Goal: Task Accomplishment & Management: Manage account settings

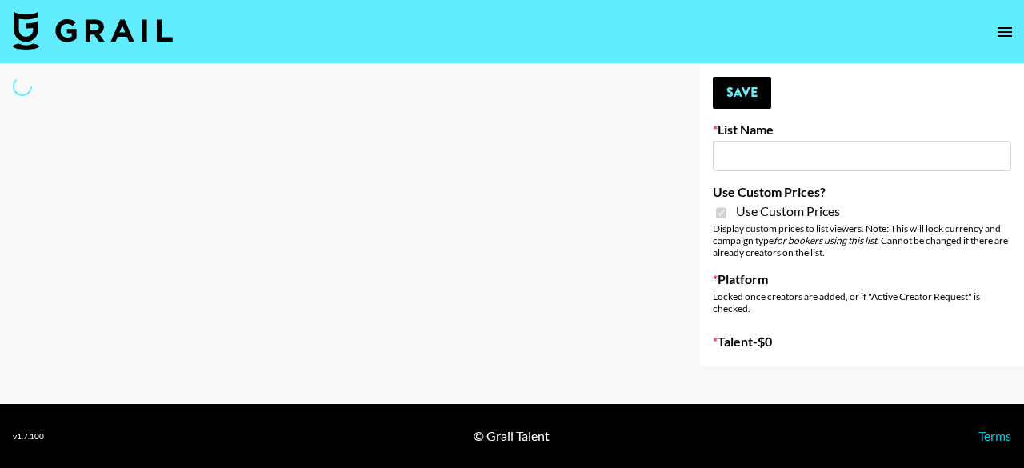
type input "Flimeal + Liveling"
checkbox input "true"
select select "Brand"
type input "Peppermayo"
checkbox input "true"
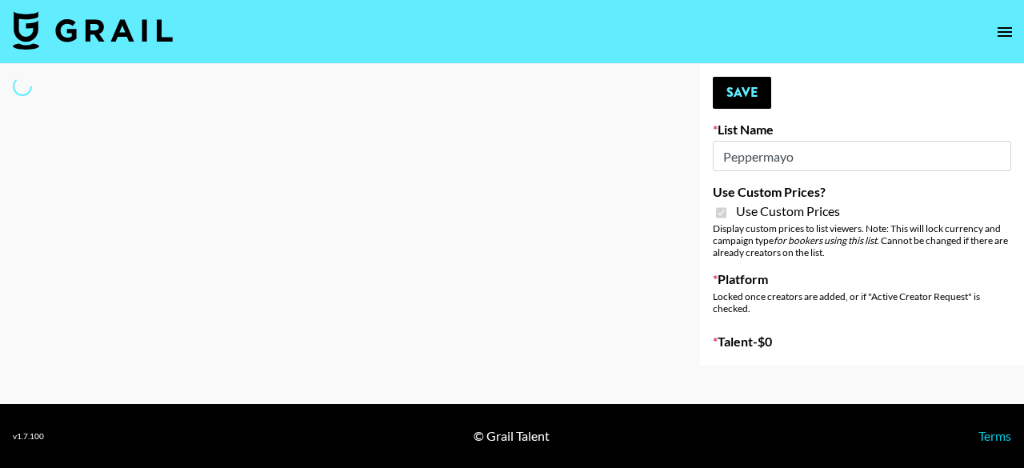
select select "Brand"
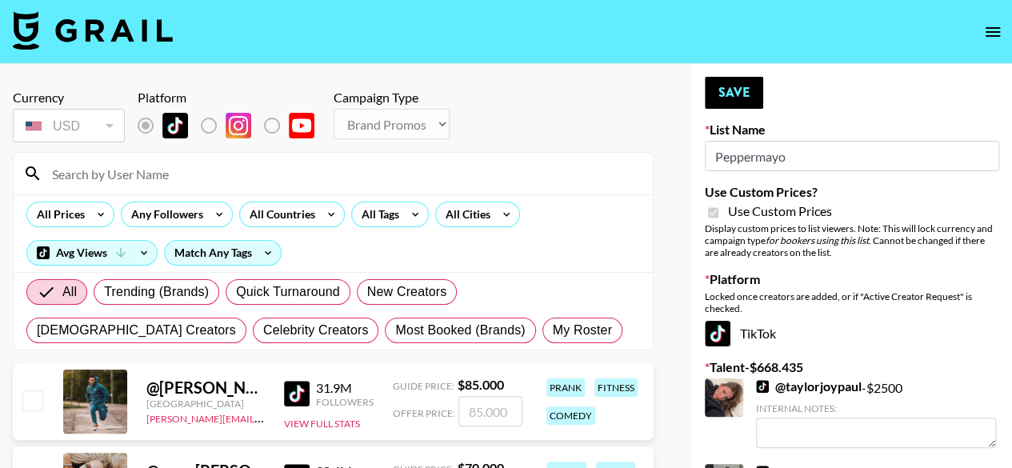
click at [283, 177] on input at bounding box center [342, 174] width 601 height 26
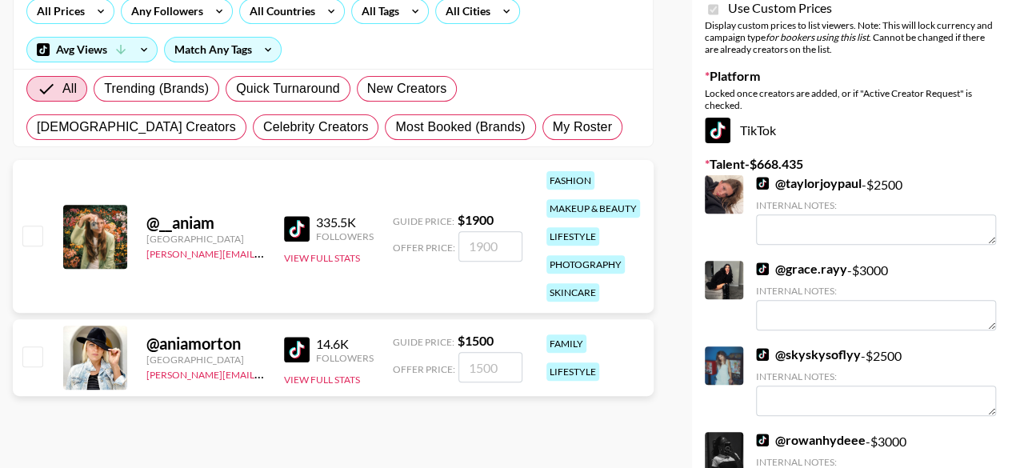
scroll to position [240, 0]
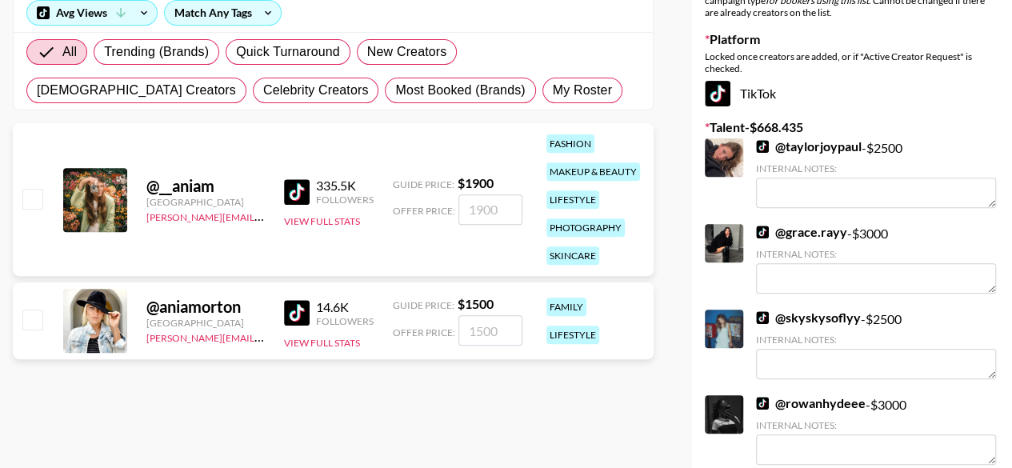
type input "aniam"
click at [35, 204] on input "checkbox" at bounding box center [31, 198] width 19 height 19
checkbox input "true"
type input "1900"
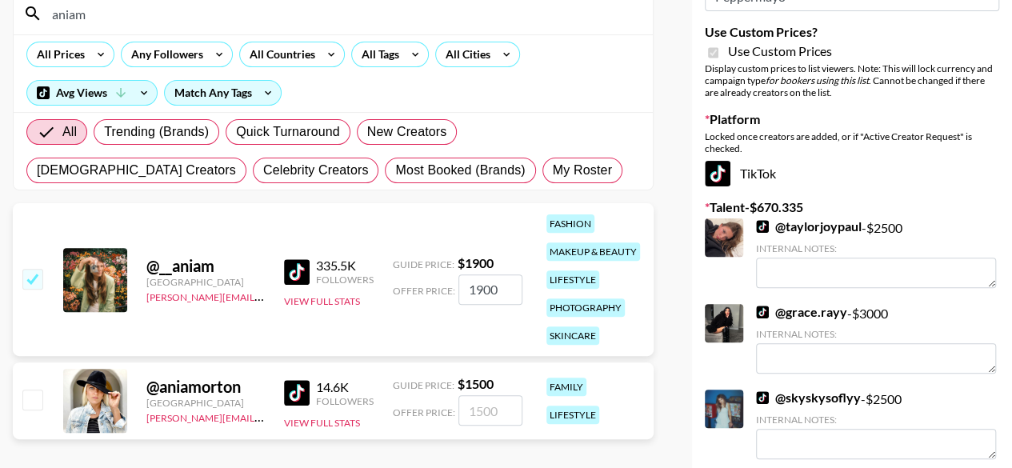
scroll to position [80, 0]
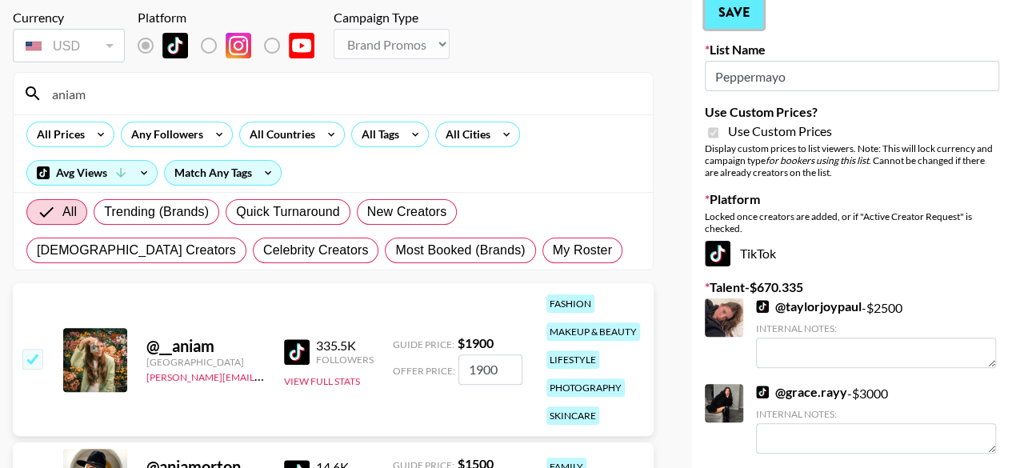
click at [749, 14] on button "Save" at bounding box center [734, 13] width 58 height 32
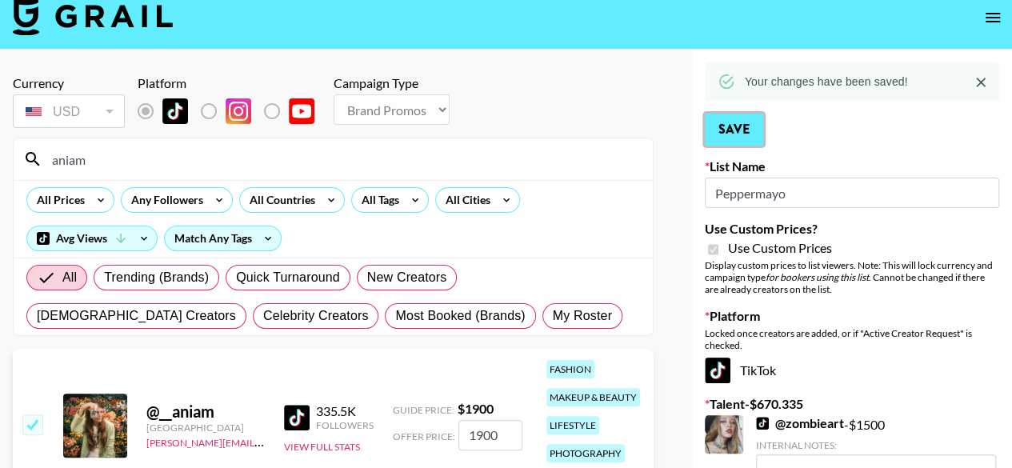
scroll to position [0, 0]
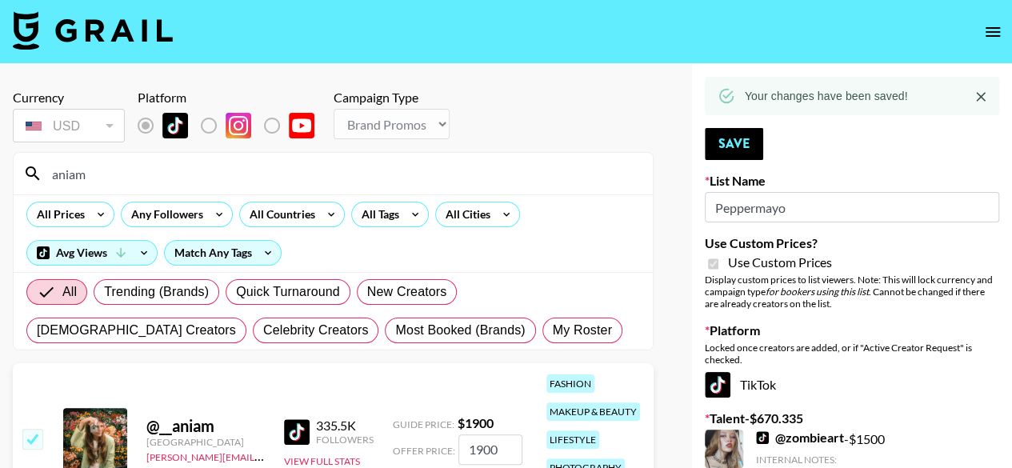
click at [138, 175] on input "aniam" at bounding box center [342, 174] width 601 height 26
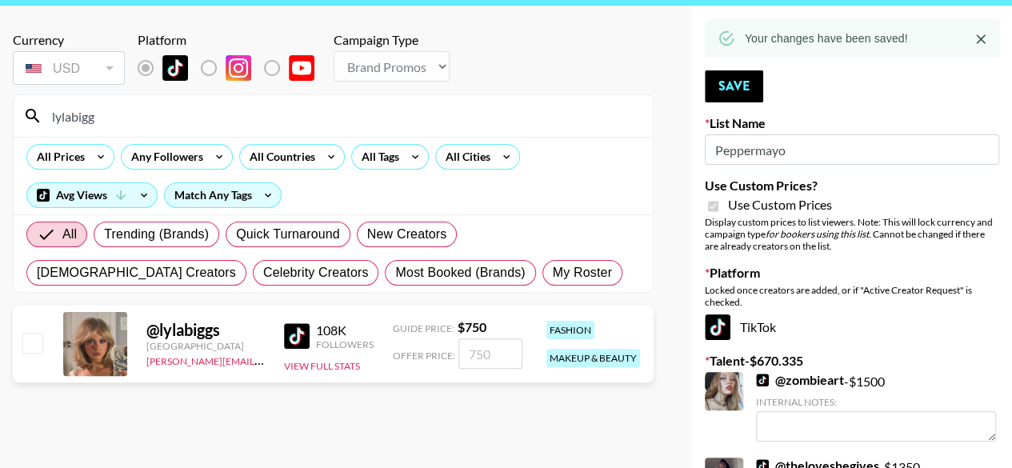
scroll to position [80, 0]
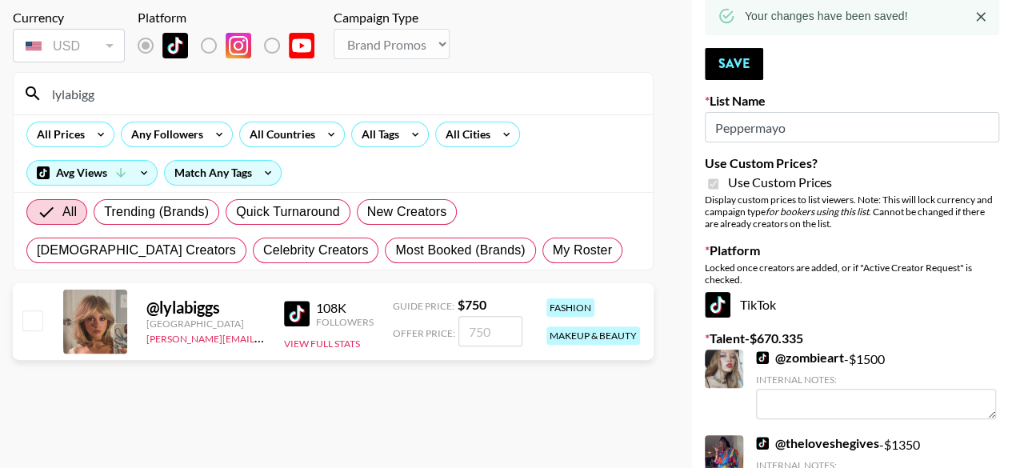
type input "lylabigg"
click at [486, 331] on input "number" at bounding box center [490, 331] width 64 height 30
type input "10"
checkbox input "true"
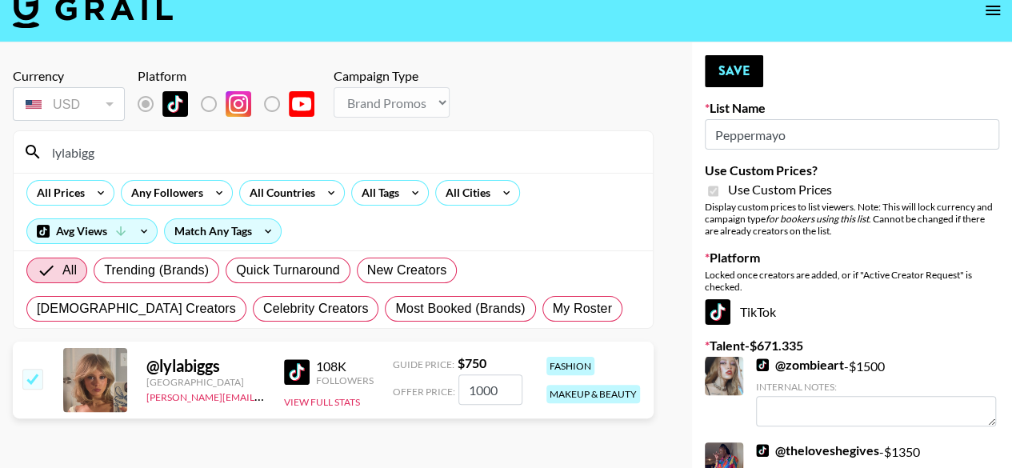
scroll to position [0, 0]
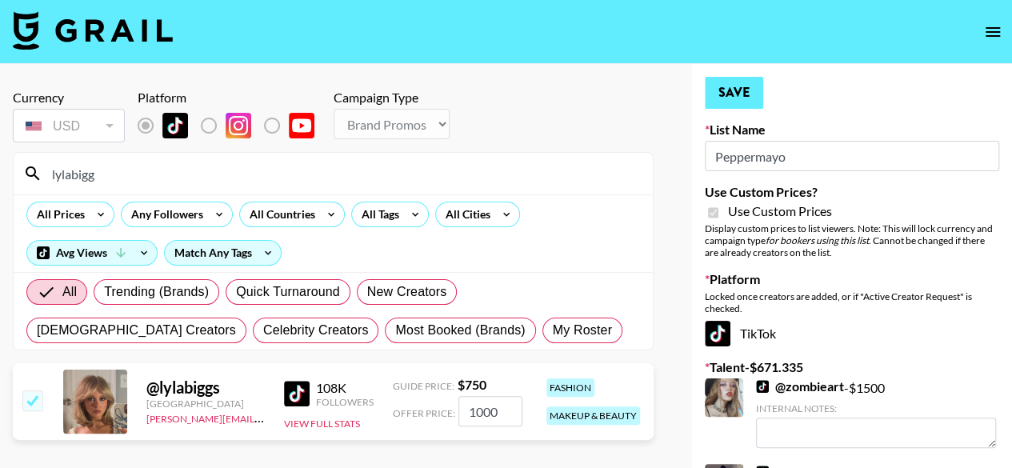
type input "1000"
click at [738, 98] on button "Save" at bounding box center [734, 93] width 58 height 32
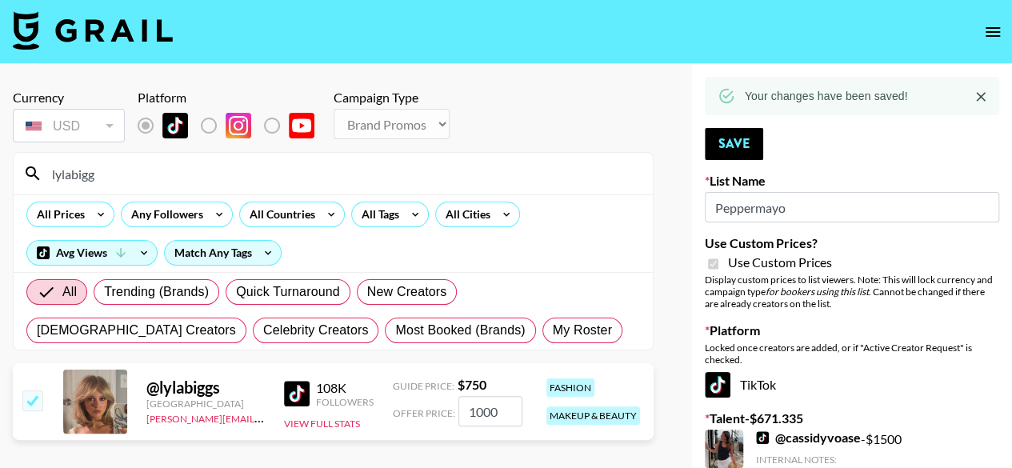
click at [571, 133] on div "Currency USD USD ​ Platform Campaign Type Choose Type... Song Promos Brand Prom…" at bounding box center [333, 118] width 641 height 56
click at [405, 177] on input "lylabigg" at bounding box center [342, 174] width 601 height 26
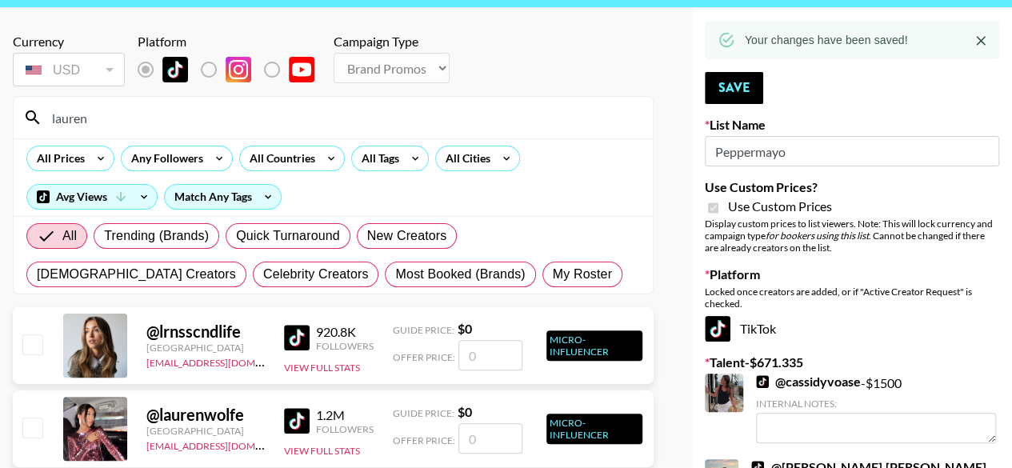
scroll to position [80, 0]
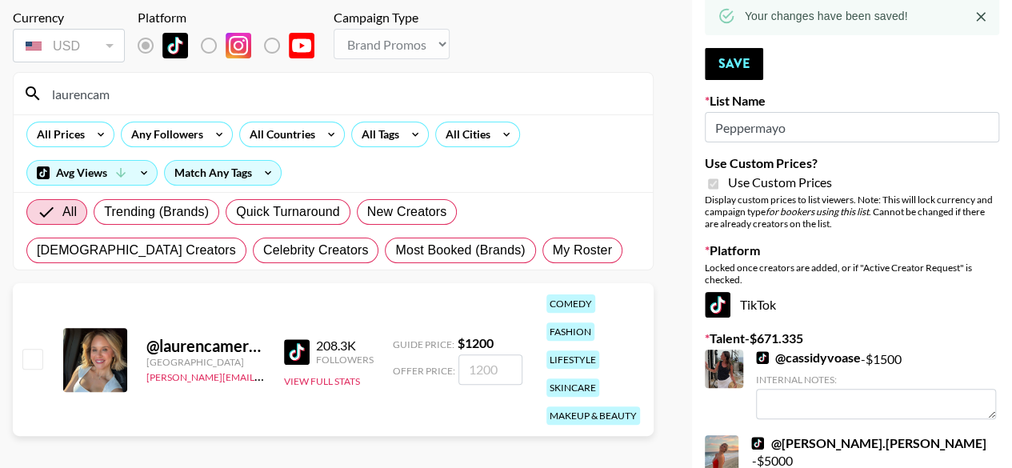
type input "laurencam"
click at [41, 358] on input "checkbox" at bounding box center [31, 358] width 19 height 19
checkbox input "true"
type input "1200"
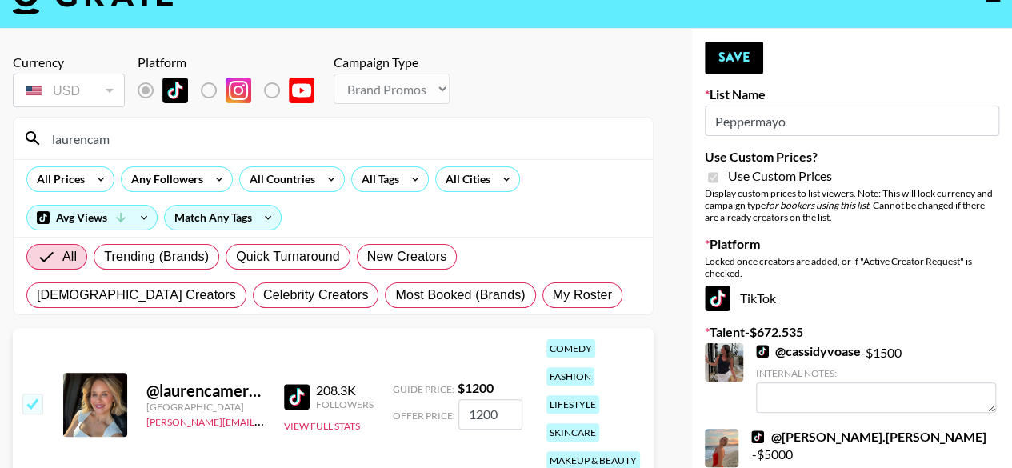
scroll to position [0, 0]
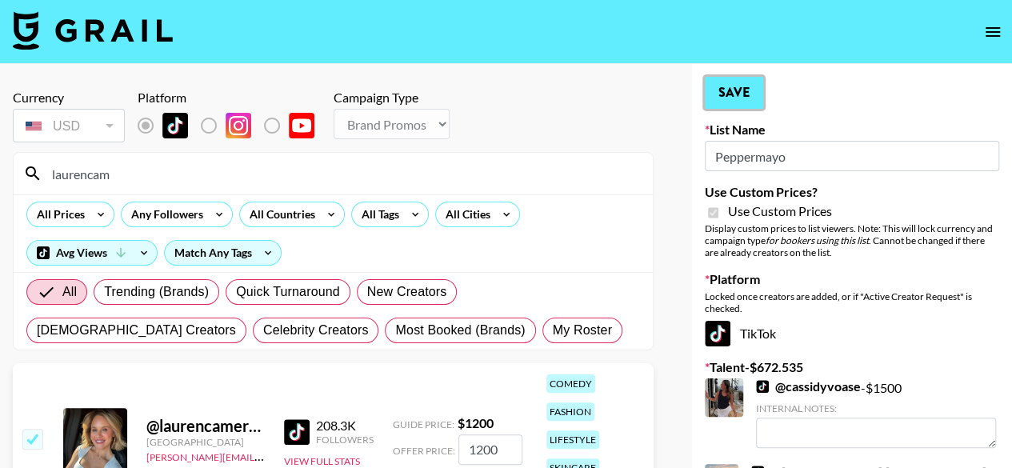
click at [730, 92] on button "Save" at bounding box center [734, 93] width 58 height 32
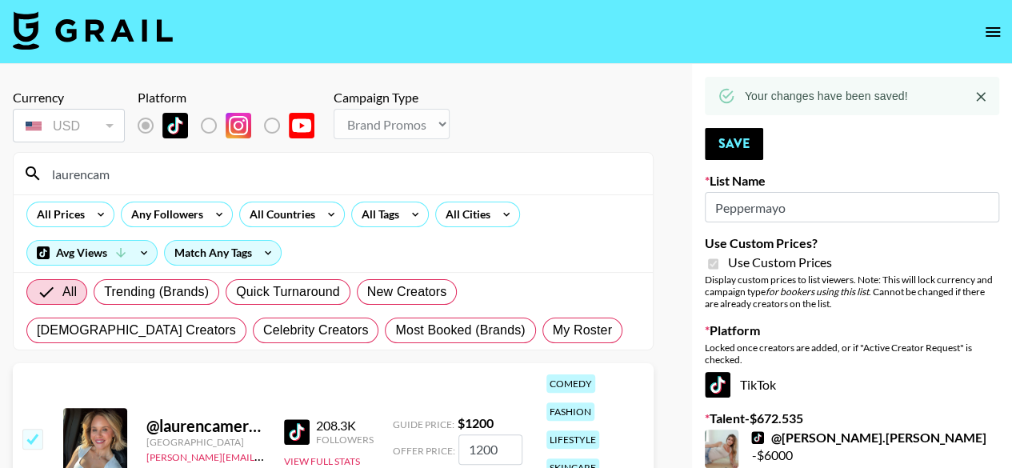
click at [214, 175] on input "laurencam" at bounding box center [342, 174] width 601 height 26
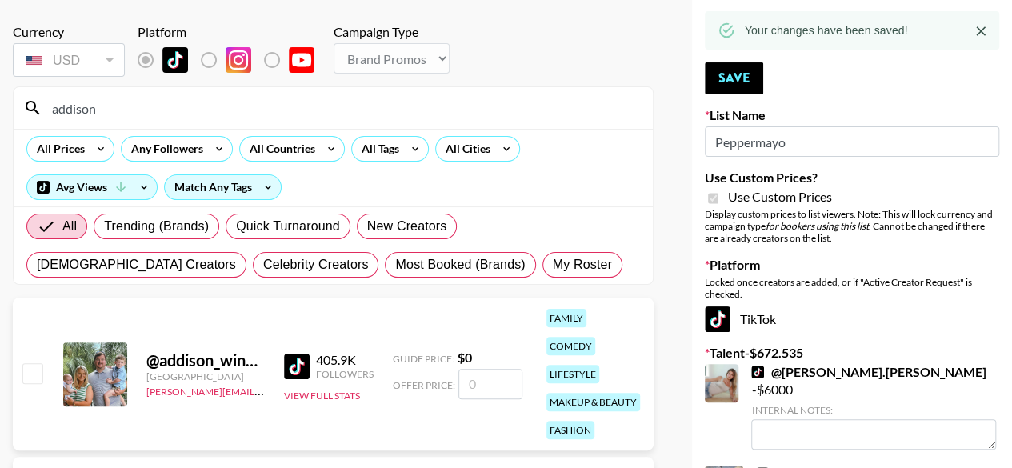
scroll to position [80, 0]
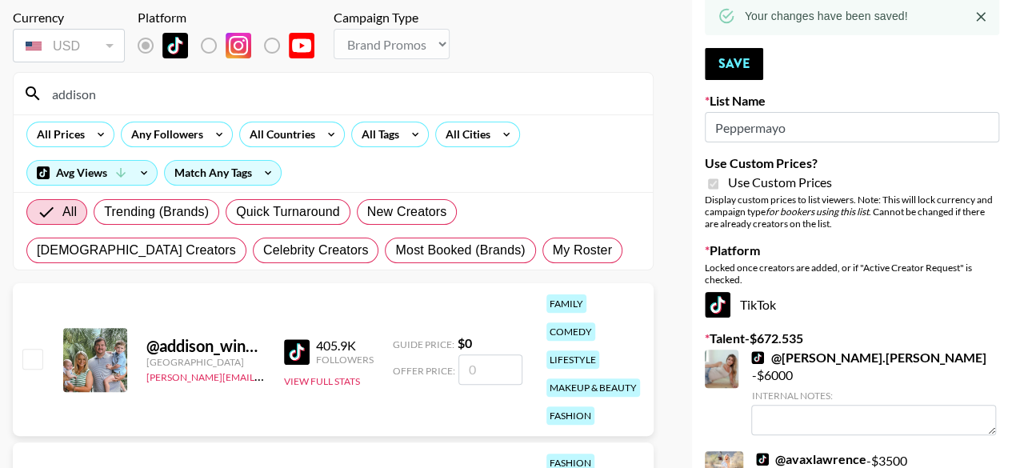
type input "addison"
click at [26, 361] on input "checkbox" at bounding box center [31, 358] width 19 height 19
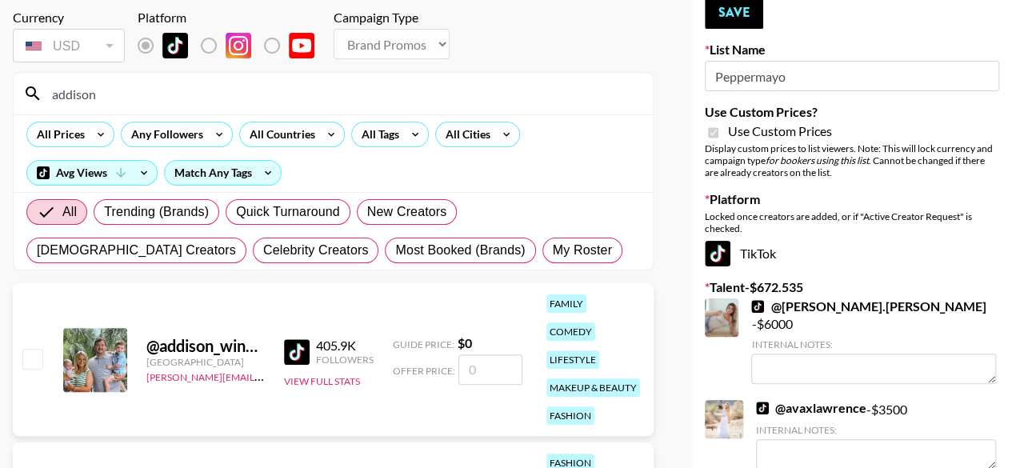
click at [496, 370] on input "number" at bounding box center [490, 369] width 64 height 30
click at [35, 354] on input "checkbox" at bounding box center [31, 358] width 19 height 19
click at [40, 362] on input "checkbox" at bounding box center [31, 358] width 19 height 19
click at [490, 372] on input "number" at bounding box center [490, 369] width 64 height 30
click at [30, 358] on input "checkbox" at bounding box center [31, 358] width 19 height 19
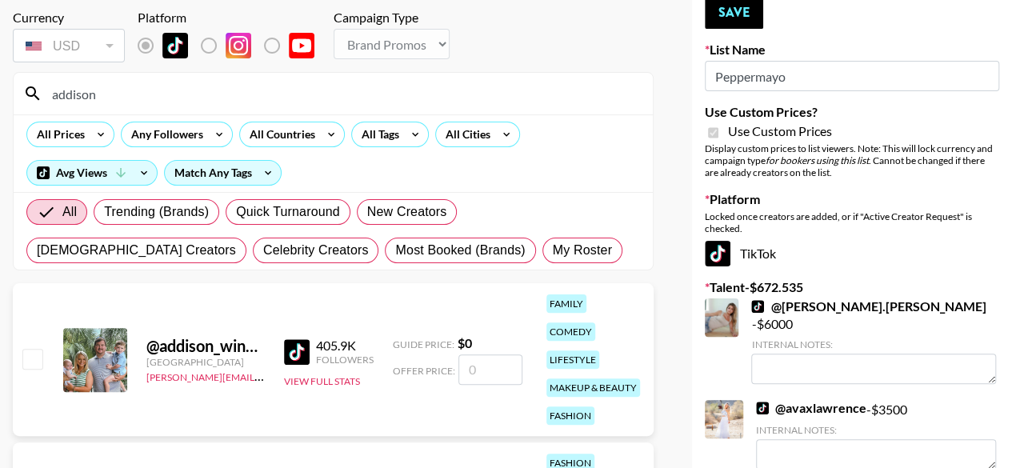
click at [36, 354] on input "checkbox" at bounding box center [31, 358] width 19 height 19
checkbox input "false"
click at [477, 378] on input "number" at bounding box center [490, 369] width 64 height 30
type input "2"
checkbox input "true"
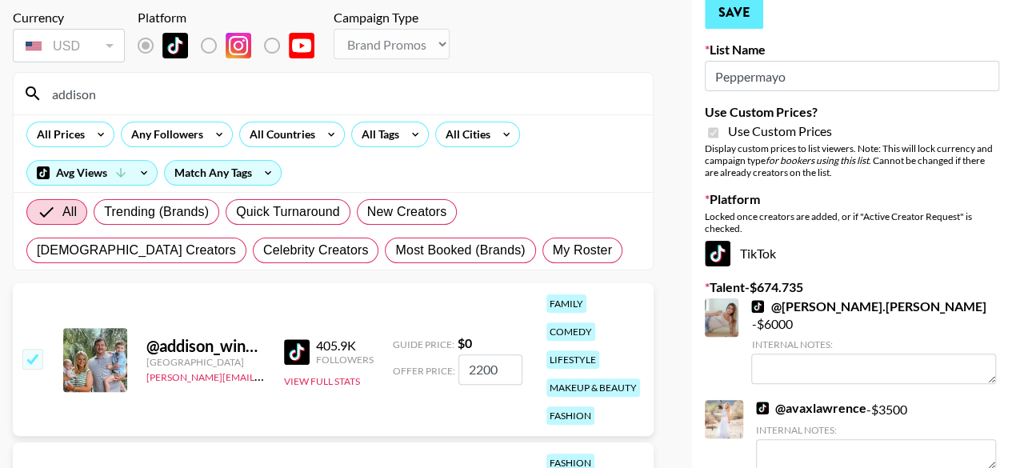
type input "2200"
click at [744, 20] on button "Save" at bounding box center [734, 13] width 58 height 32
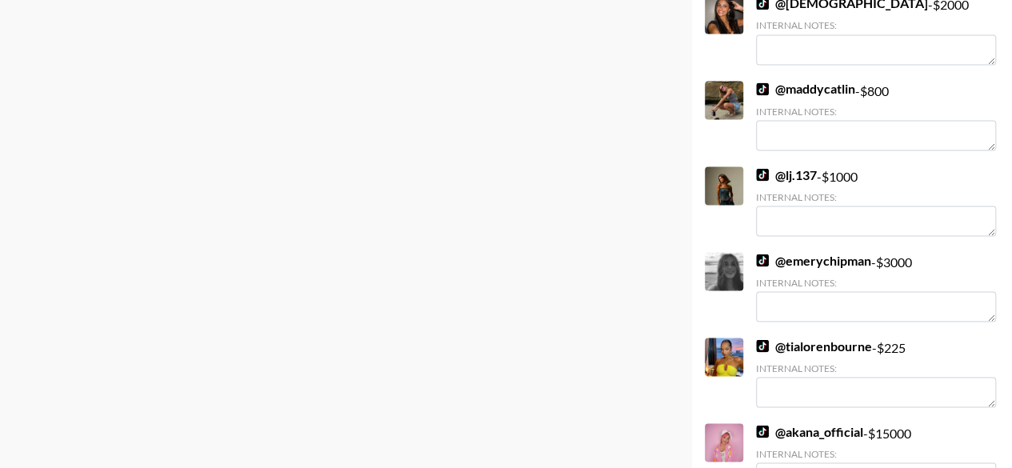
scroll to position [4480, 0]
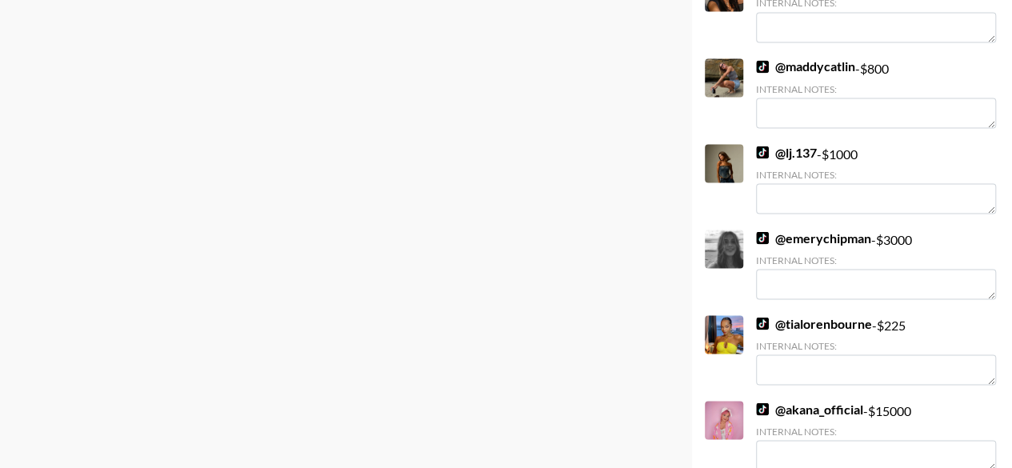
click at [808, 239] on link "@ emerychipman" at bounding box center [813, 238] width 115 height 16
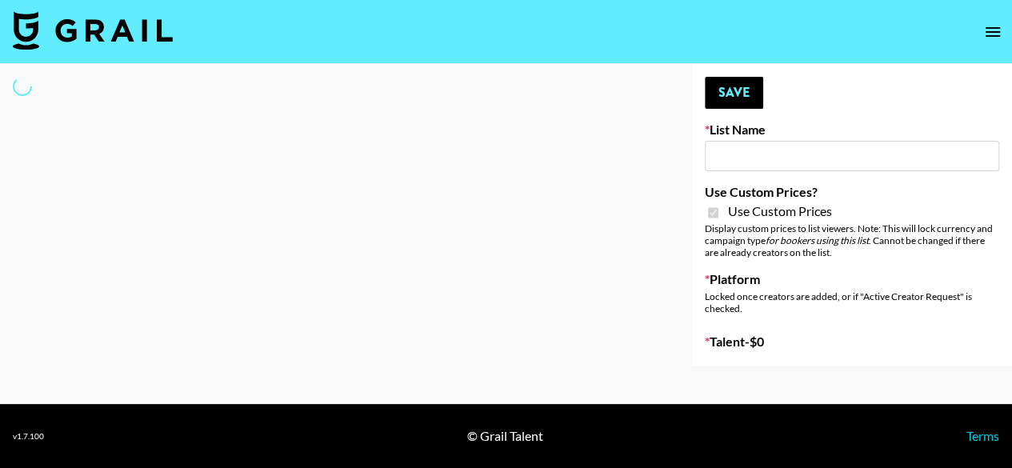
type input "Whipped US"
checkbox input "true"
select select "Brand"
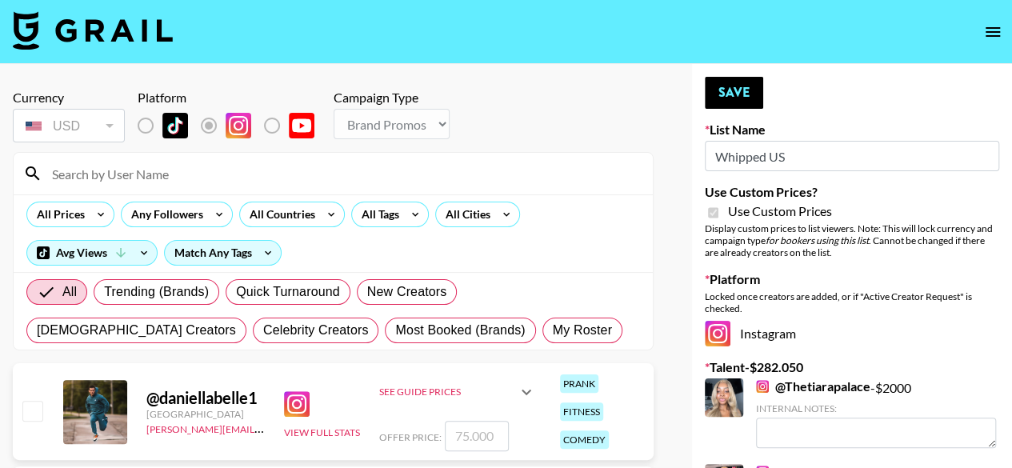
click at [291, 181] on input at bounding box center [342, 174] width 601 height 26
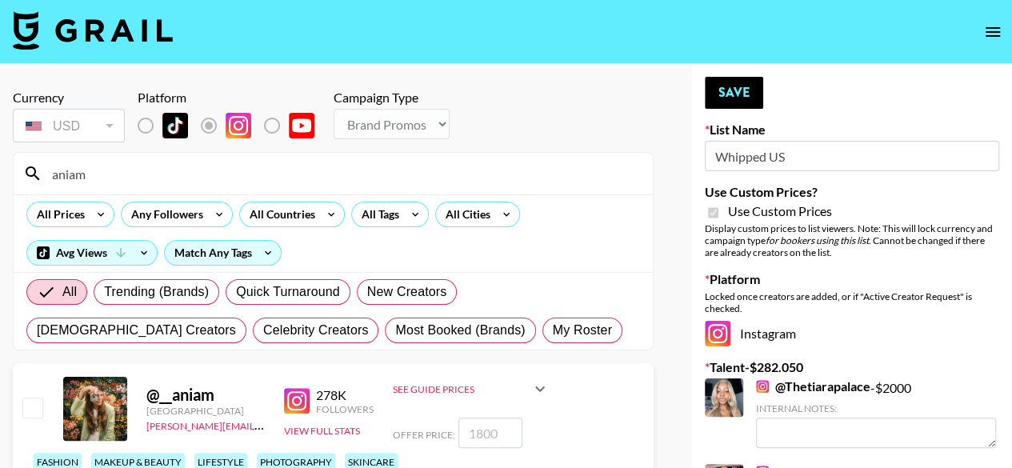
scroll to position [80, 0]
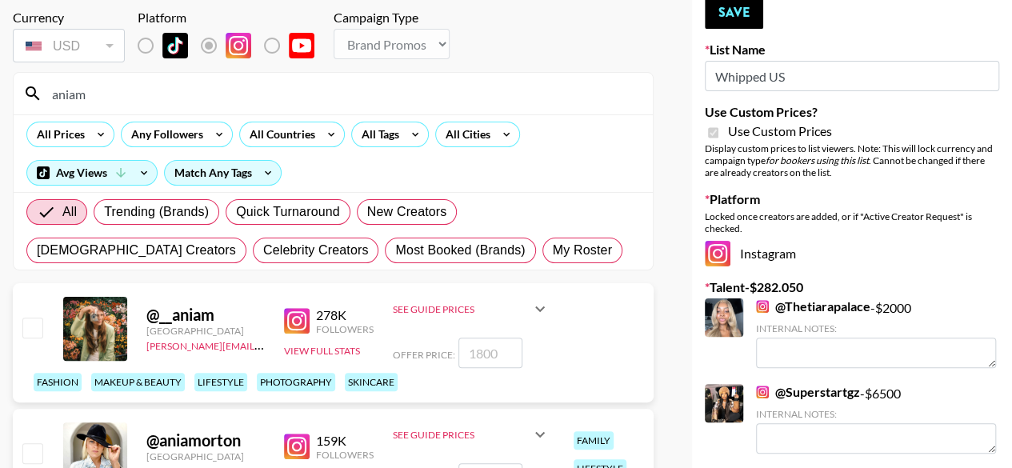
type input "aniam"
click at [30, 325] on input "checkbox" at bounding box center [31, 327] width 19 height 19
checkbox input "true"
click at [498, 353] on input "1800" at bounding box center [490, 353] width 64 height 30
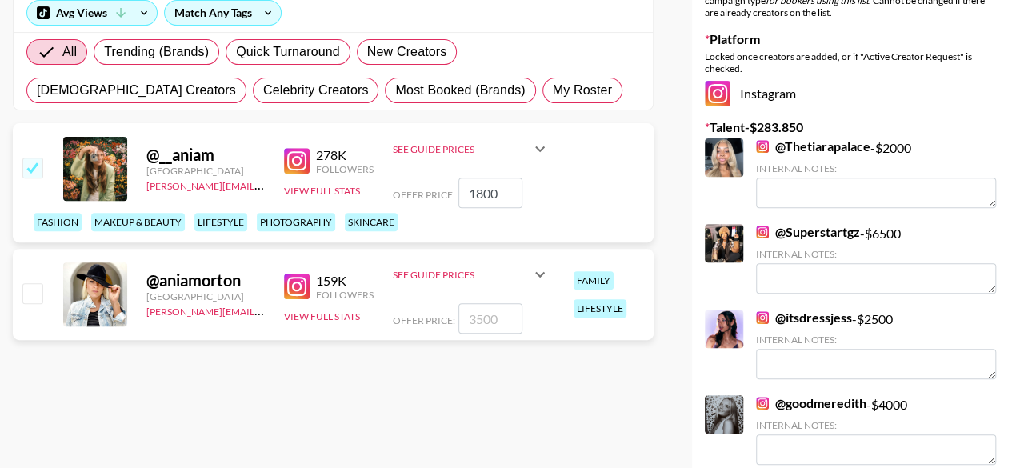
scroll to position [160, 0]
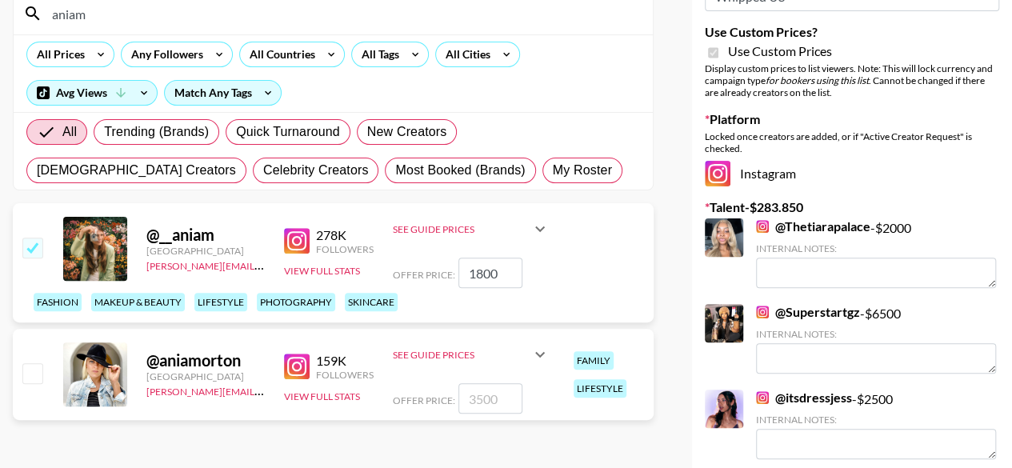
click at [829, 230] on link "@ Thetiarapalace" at bounding box center [813, 226] width 114 height 16
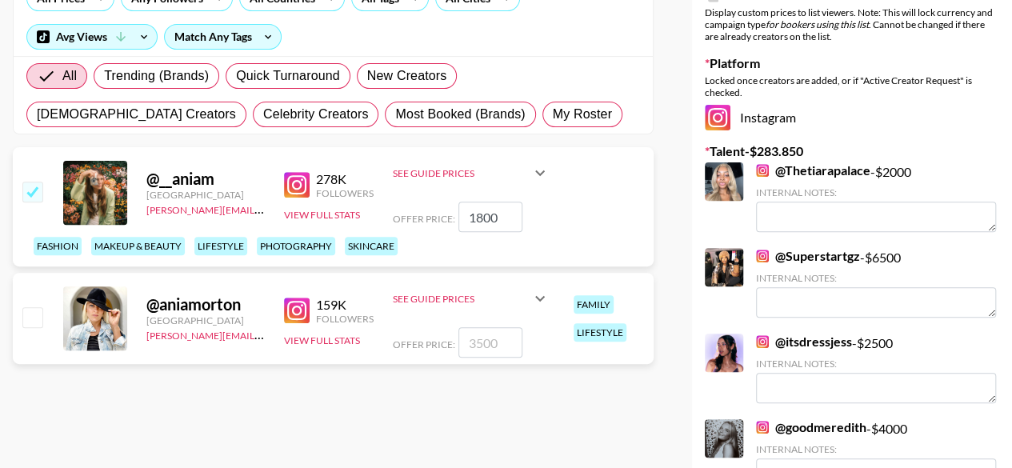
scroll to position [240, 0]
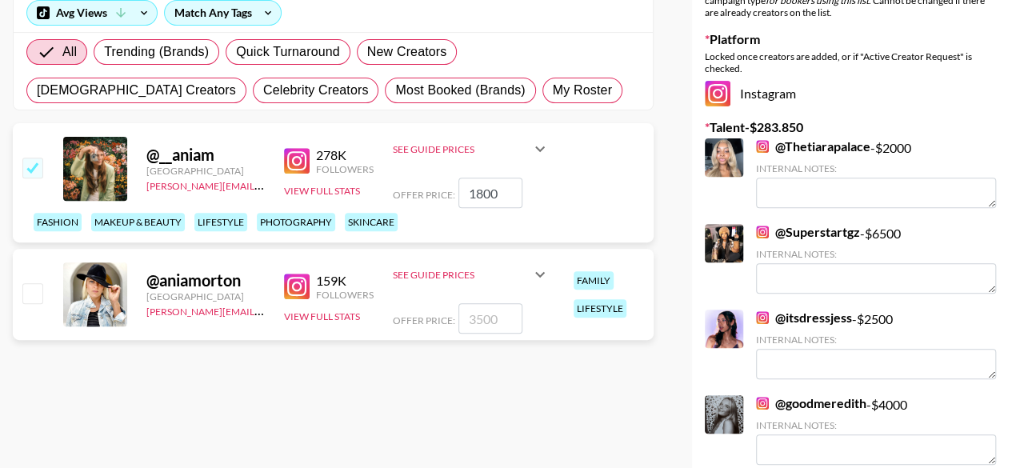
click at [826, 317] on link "@ itsdressjess" at bounding box center [804, 318] width 96 height 16
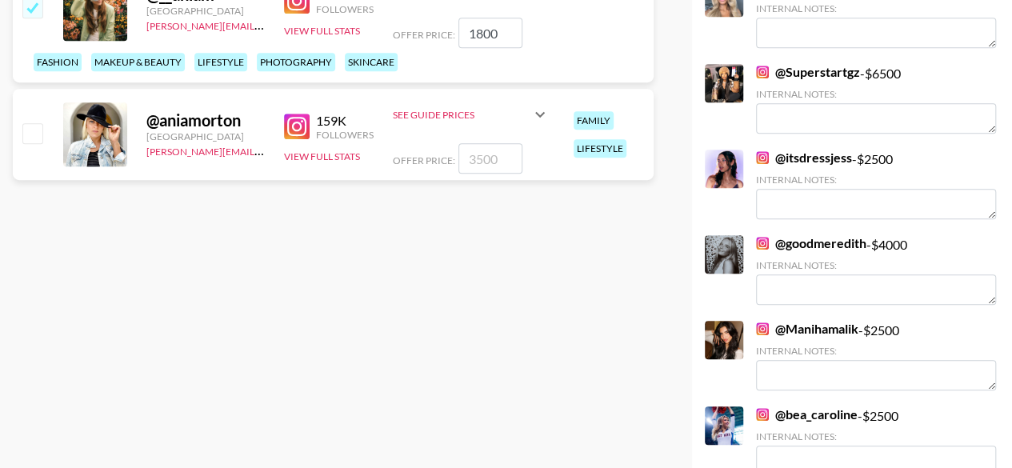
scroll to position [480, 0]
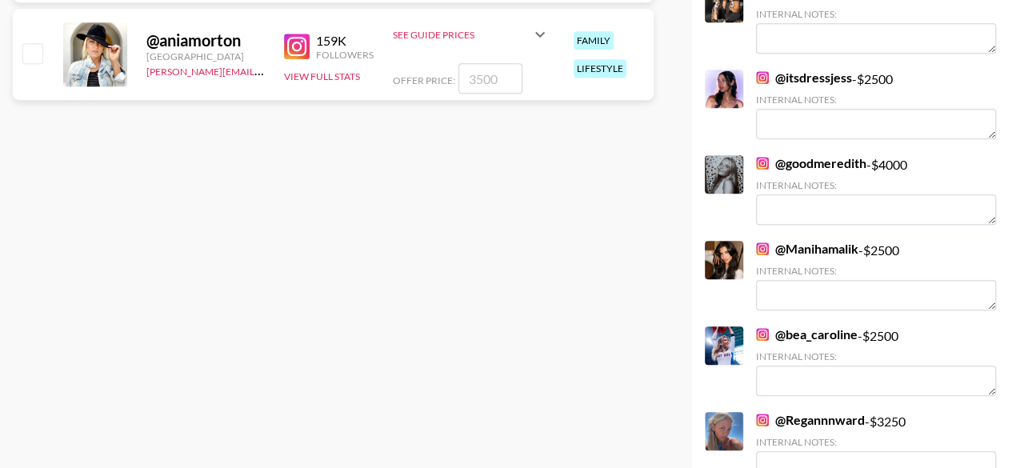
click at [830, 251] on link "@ Manihamalik" at bounding box center [807, 249] width 102 height 16
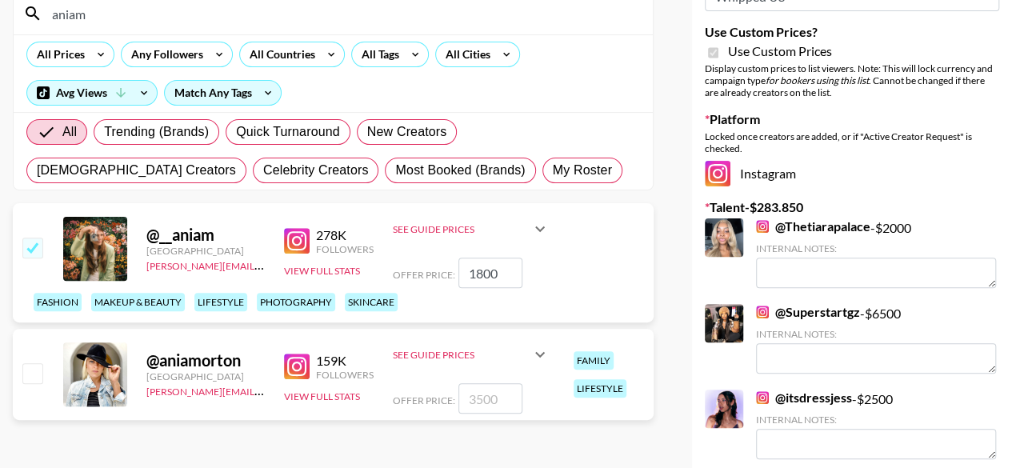
click at [501, 278] on input "1800" at bounding box center [490, 273] width 64 height 30
click at [501, 278] on input "3500" at bounding box center [490, 273] width 64 height 30
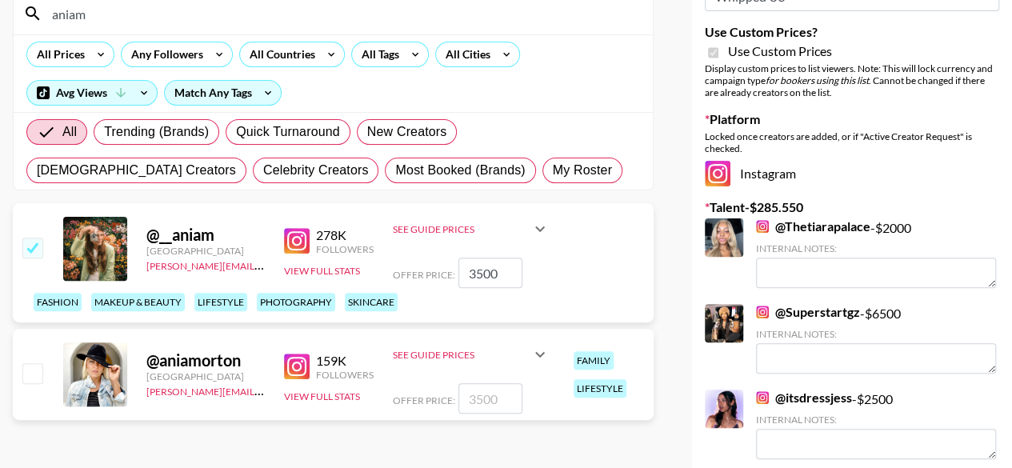
click at [501, 278] on input "3500" at bounding box center [490, 273] width 64 height 30
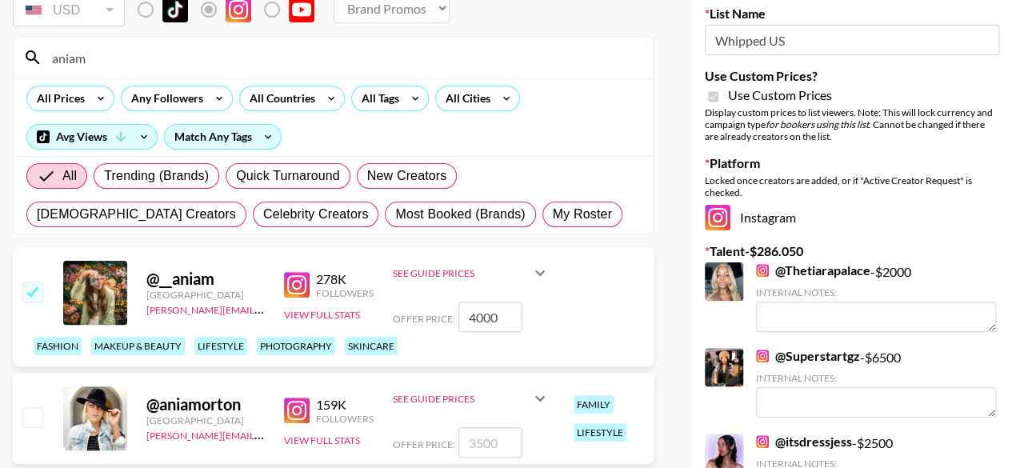
scroll to position [80, 0]
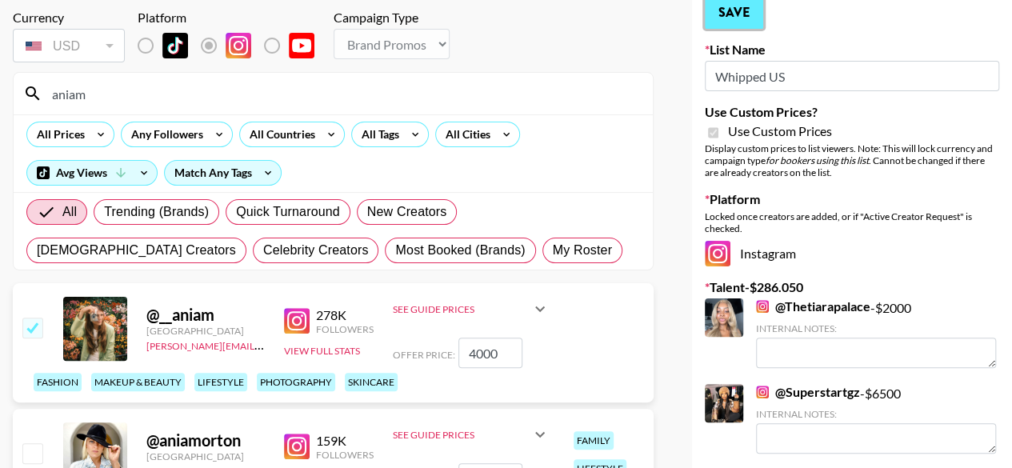
click at [744, 9] on button "Save" at bounding box center [734, 13] width 58 height 32
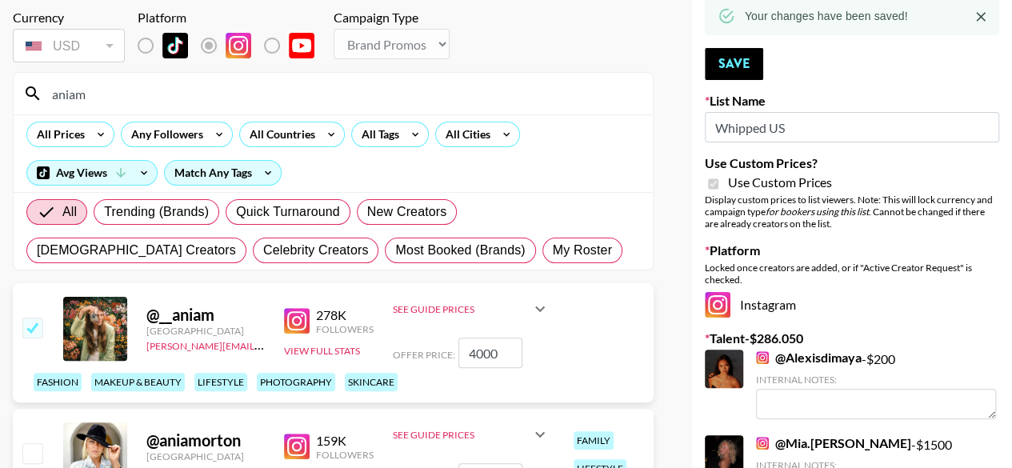
click at [598, 142] on div "All Prices Any Followers All Countries All Tags All Cities Avg Views Match Any …" at bounding box center [333, 153] width 639 height 78
click at [552, 110] on div "aniam" at bounding box center [333, 94] width 639 height 42
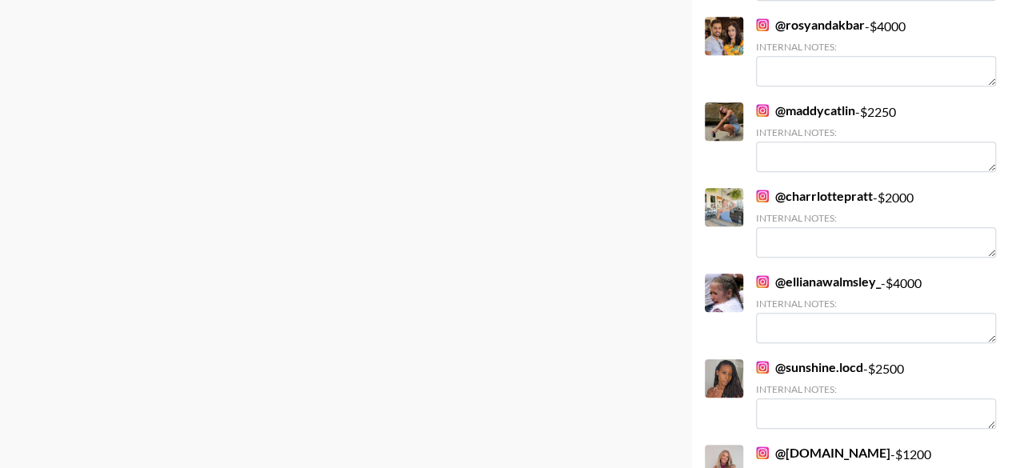
scroll to position [800, 0]
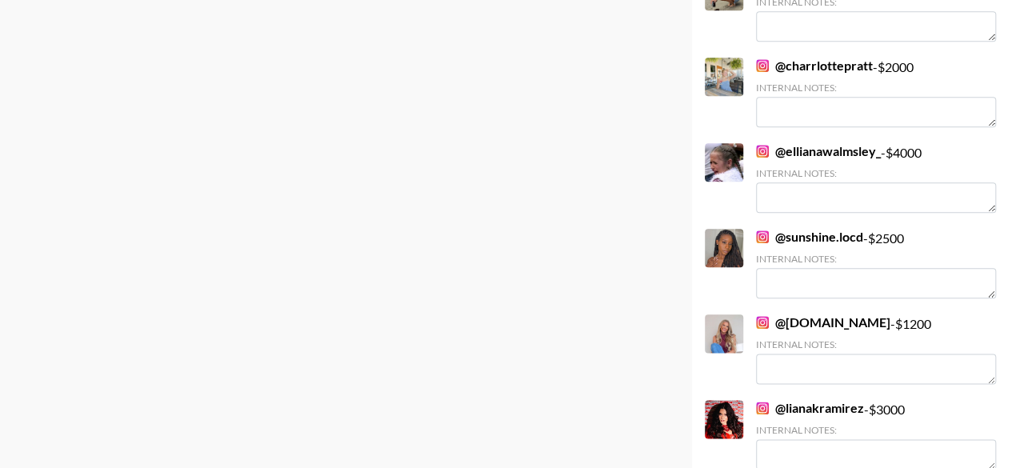
click at [814, 150] on link "@ ellianawalmsley_" at bounding box center [818, 151] width 125 height 16
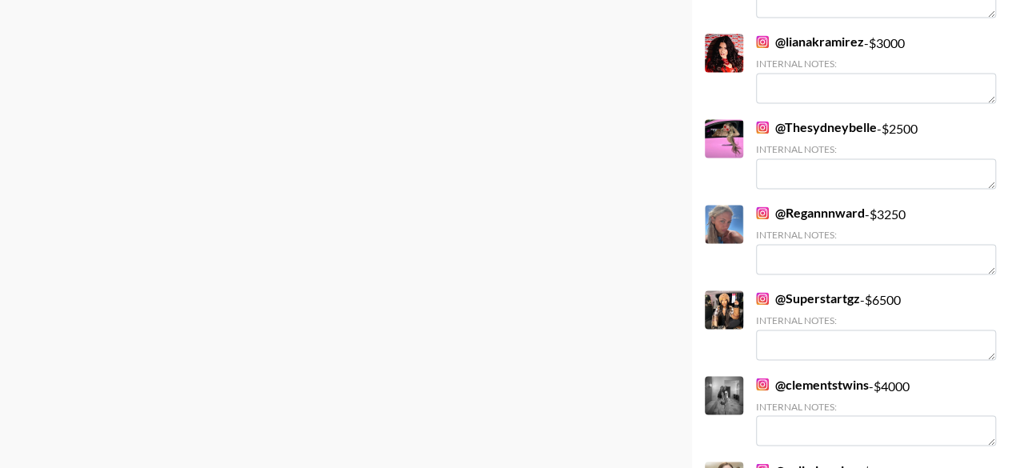
scroll to position [1200, 0]
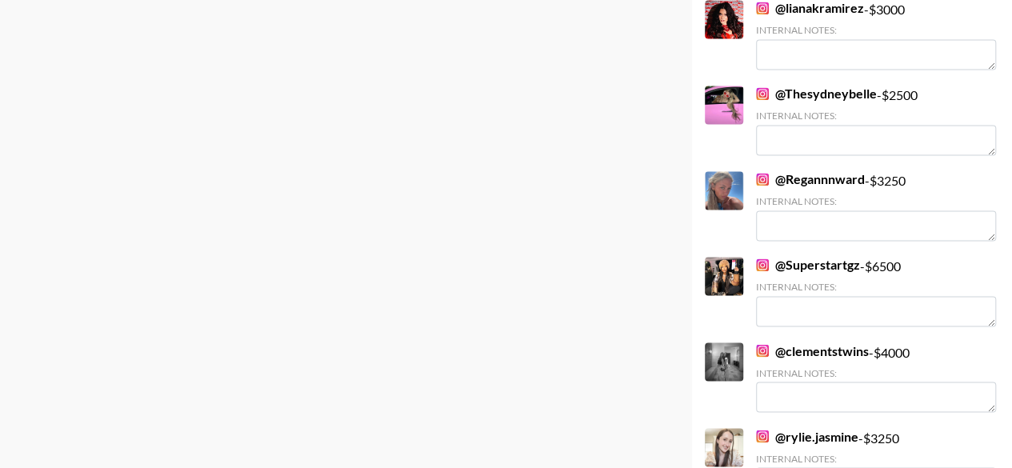
click at [815, 353] on link "@ clementstwins" at bounding box center [812, 350] width 113 height 16
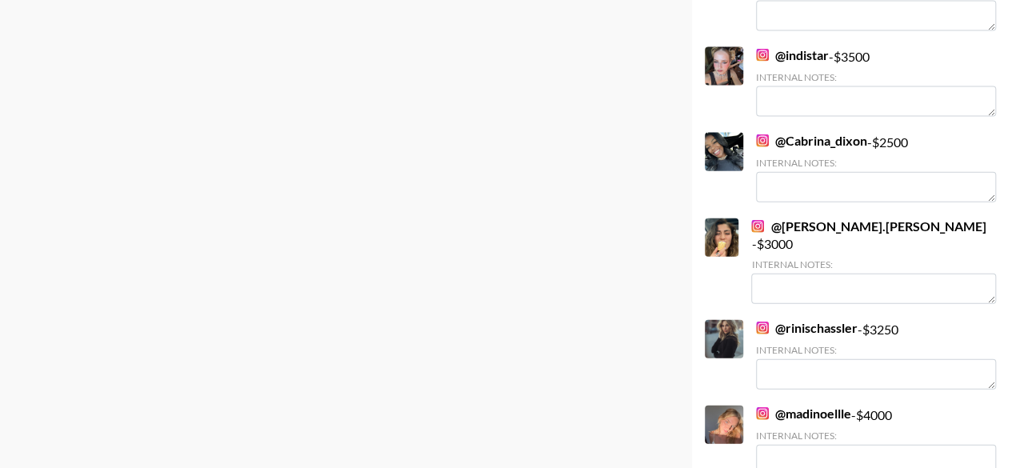
scroll to position [1840, 0]
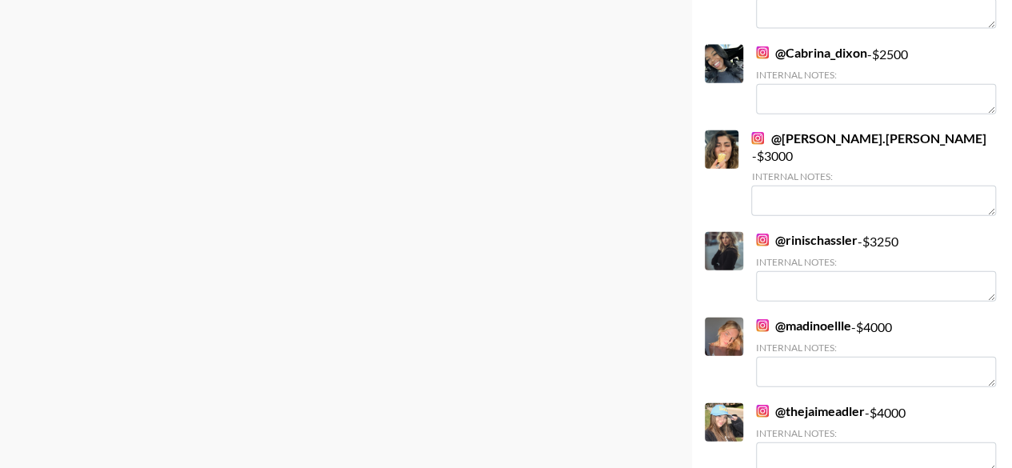
click at [837, 318] on link "@ madinoellle" at bounding box center [803, 326] width 95 height 16
click at [813, 318] on link "@ madinoellle" at bounding box center [803, 326] width 95 height 16
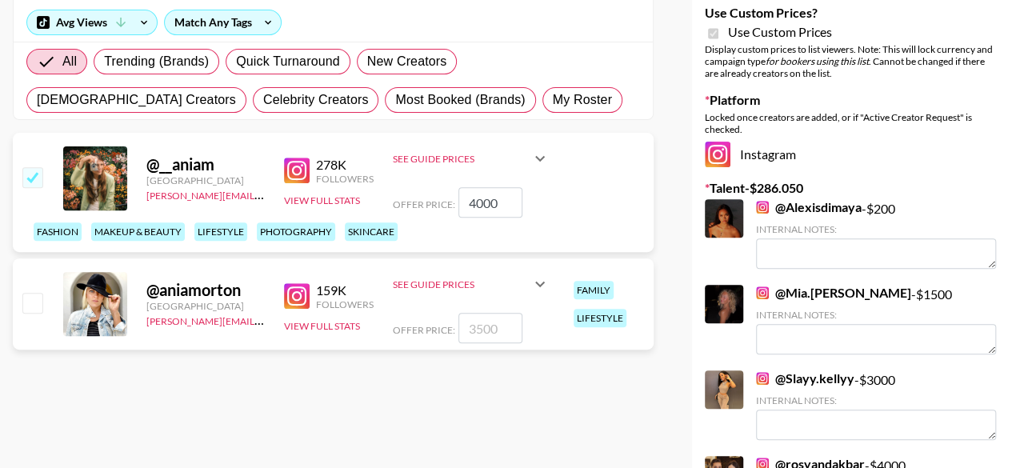
scroll to position [320, 0]
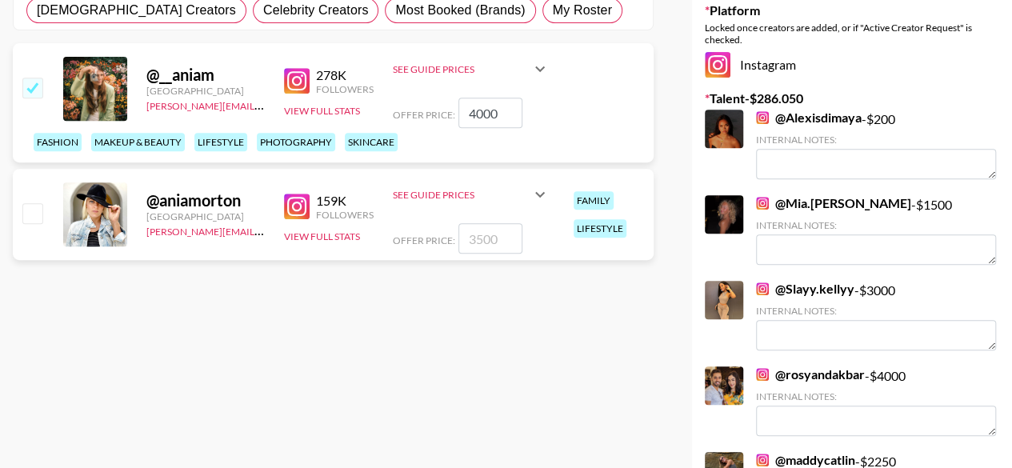
drag, startPoint x: 496, startPoint y: 112, endPoint x: 458, endPoint y: 110, distance: 38.5
click at [458, 110] on input "4000" at bounding box center [490, 113] width 64 height 30
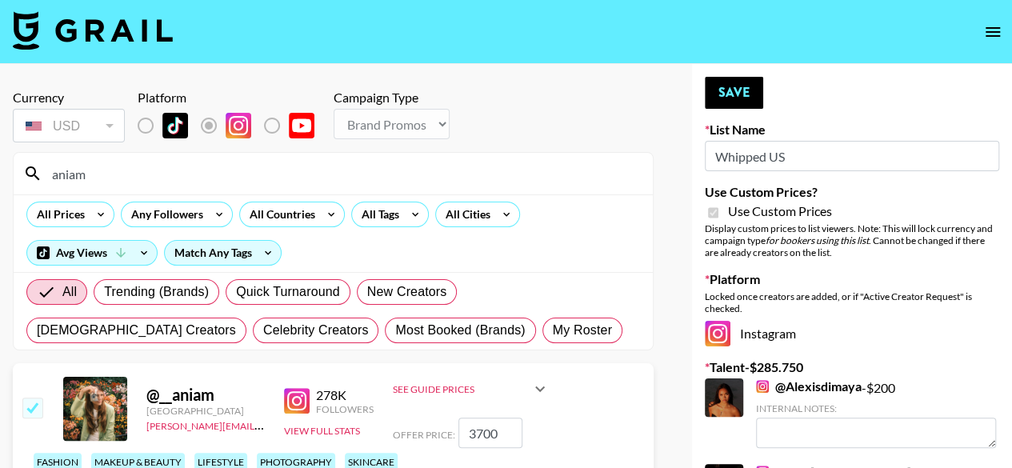
scroll to position [80, 0]
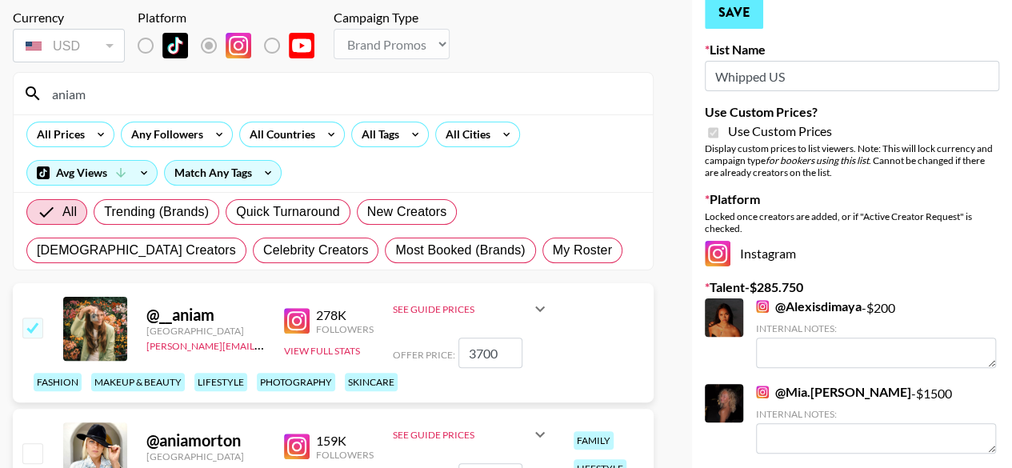
type input "3700"
click at [752, 16] on button "Save" at bounding box center [734, 13] width 58 height 32
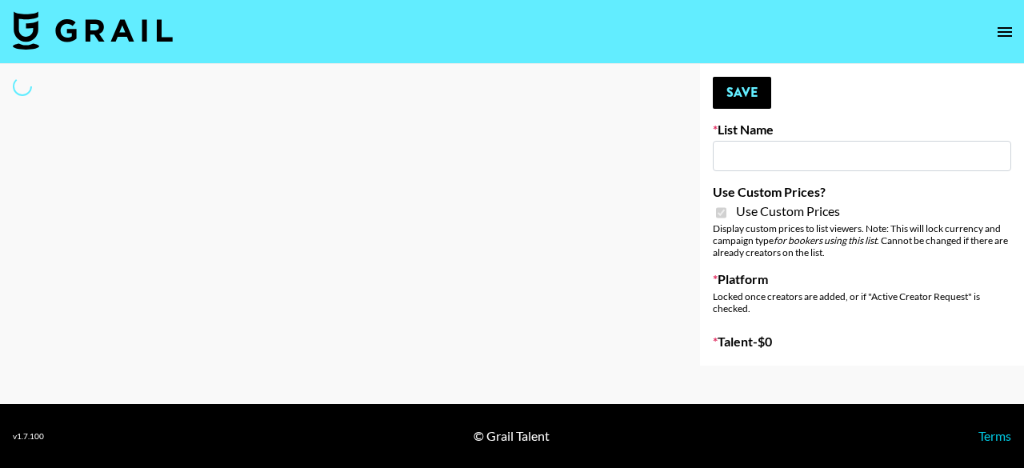
type input "Whipped US"
checkbox input "true"
select select "Brand"
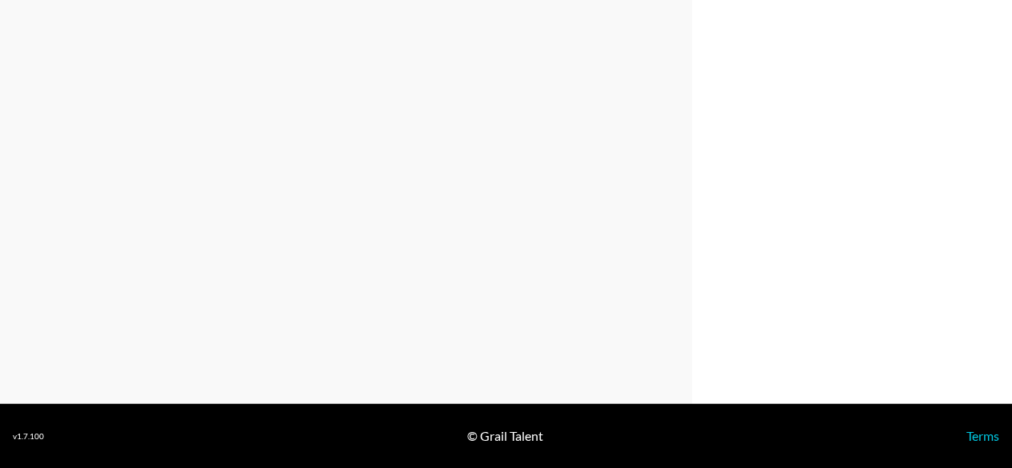
scroll to position [2159, 0]
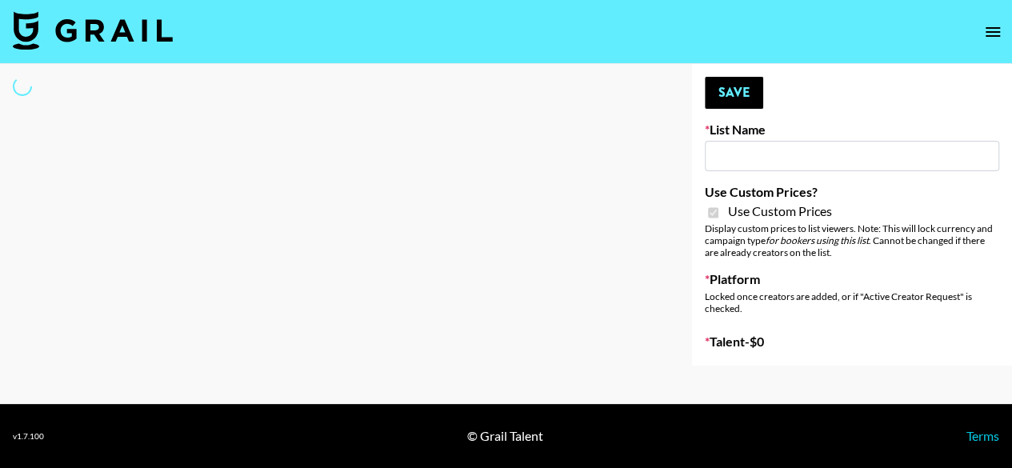
type input "Flimeal + Liveling"
checkbox input "true"
select select "Brand"
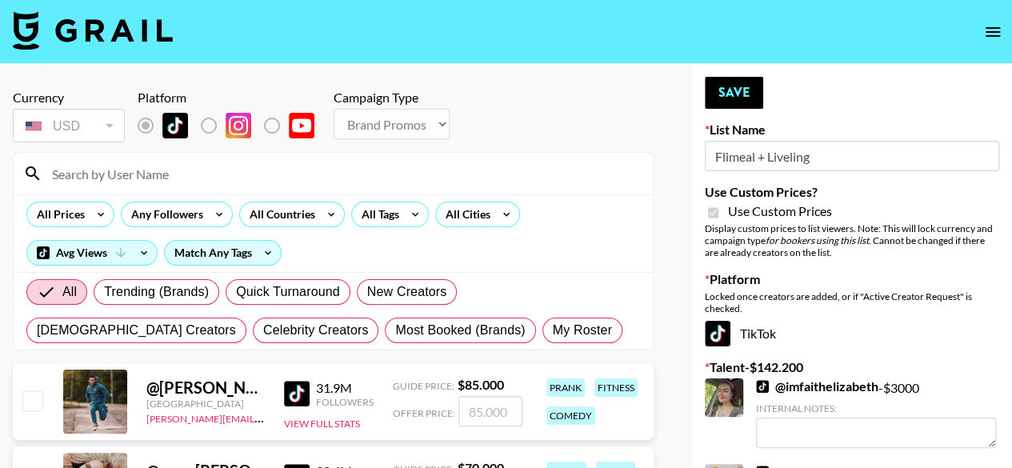
click at [298, 159] on div at bounding box center [333, 174] width 639 height 42
click at [301, 178] on input at bounding box center [342, 174] width 601 height 26
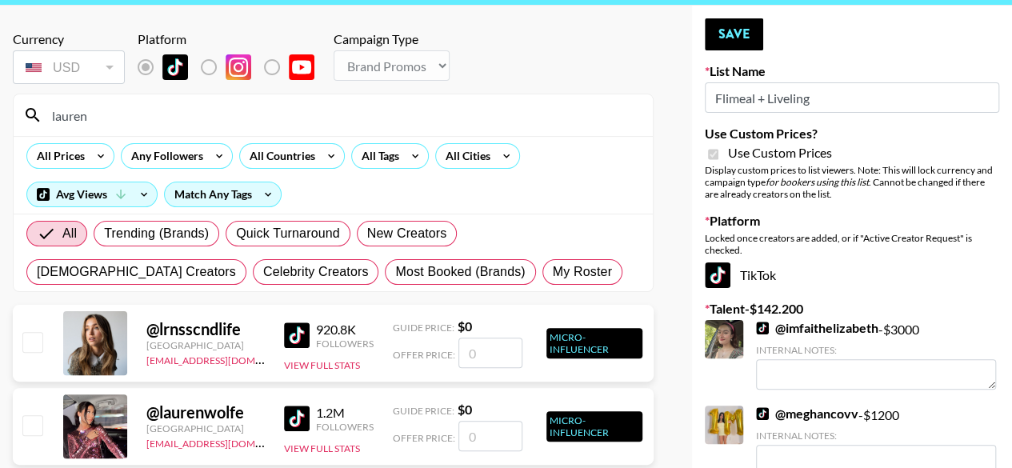
scroll to position [80, 0]
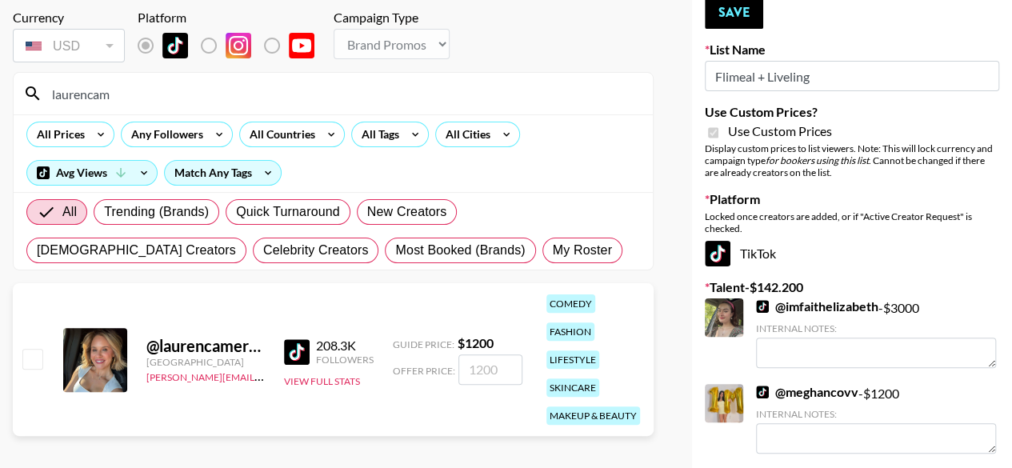
type input "laurencam"
click at [509, 374] on input "number" at bounding box center [490, 369] width 64 height 30
type input "1"
checkbox input "true"
type input "1200"
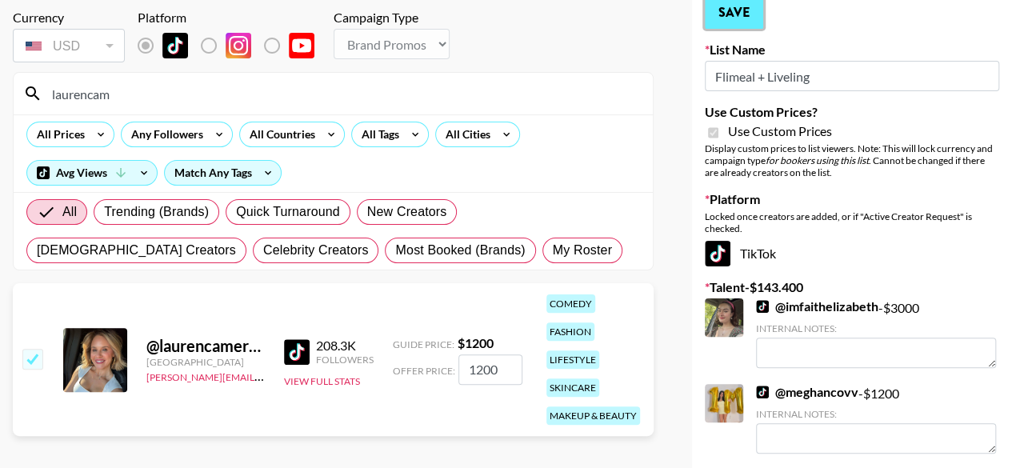
click at [726, 20] on button "Save" at bounding box center [734, 13] width 58 height 32
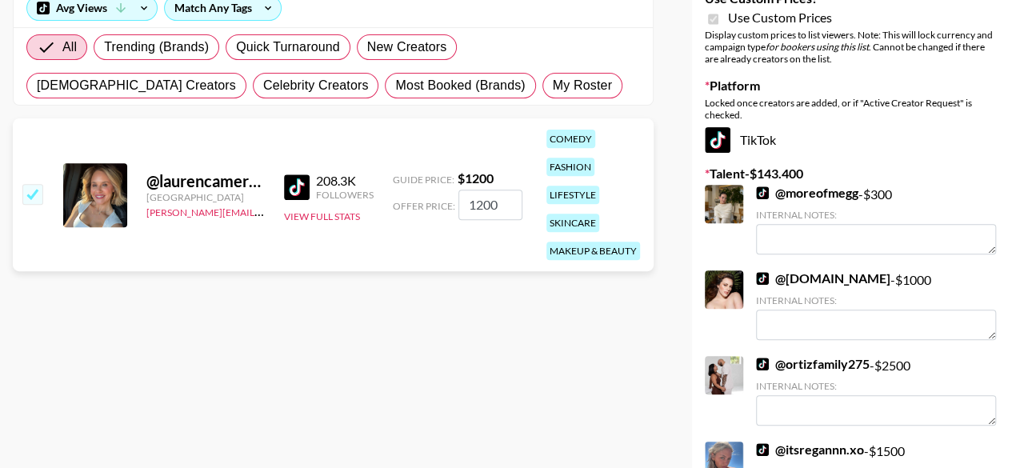
scroll to position [480, 0]
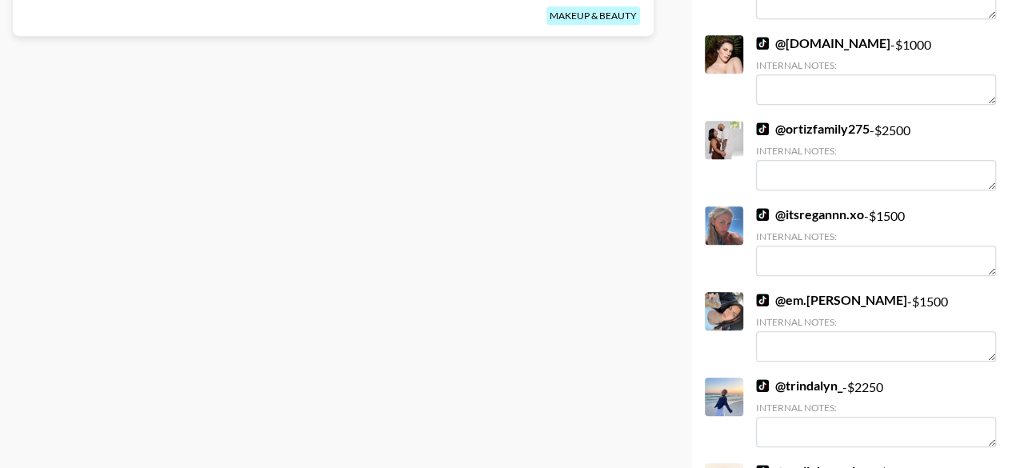
click at [820, 129] on link "@ ortizfamily275" at bounding box center [813, 129] width 114 height 16
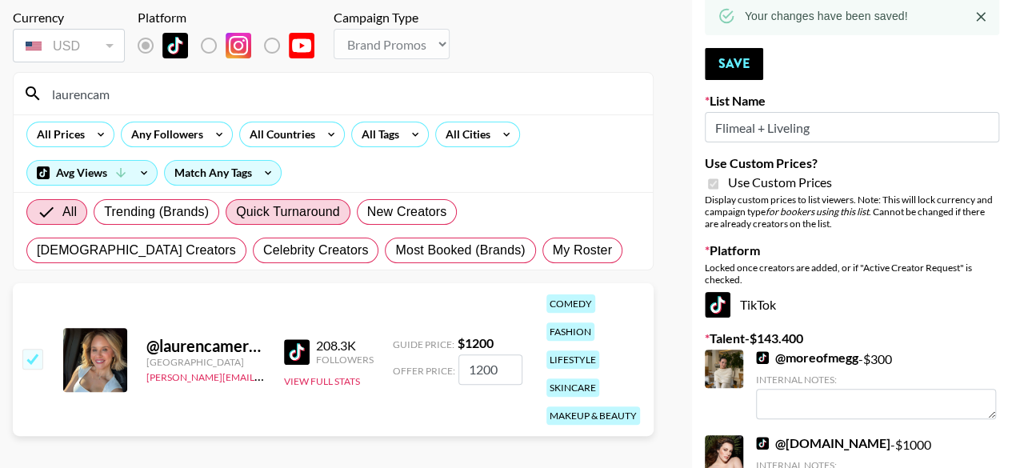
scroll to position [0, 0]
